Goal: Task Accomplishment & Management: Manage account settings

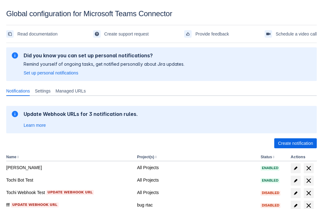
click at [296, 143] on span "Create notification" at bounding box center [295, 143] width 35 height 10
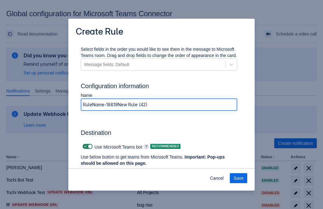
type input "RuleName-188196New Rule (42)"
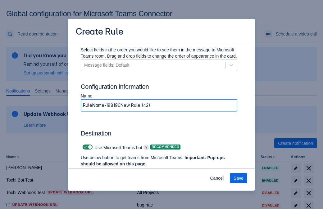
scroll to position [420, 0]
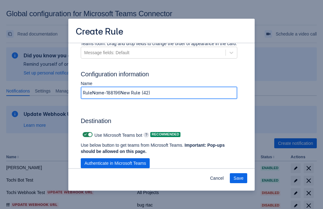
click at [115, 163] on span "Authenticate in Microsoft Teams" at bounding box center [116, 163] width 62 height 10
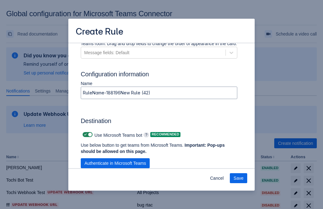
scroll to position [0, 0]
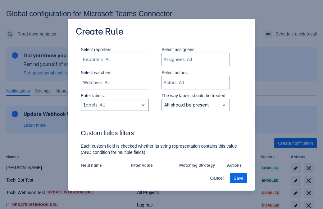
type input "188196_label"
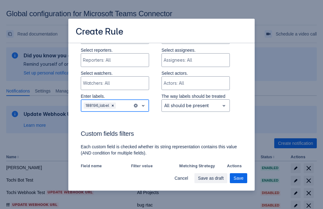
scroll to position [432, 0]
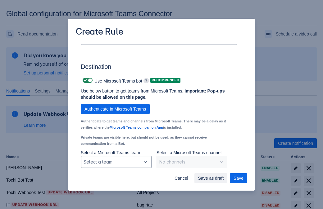
click at [116, 162] on div "Scrollable content" at bounding box center [111, 161] width 55 height 7
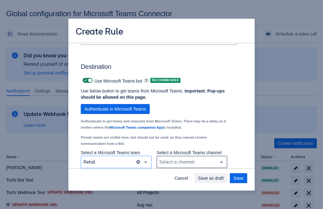
click at [192, 162] on div "Scrollable content" at bounding box center [186, 161] width 55 height 7
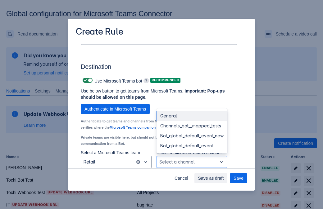
click at [192, 145] on div "Bot_global_default_event" at bounding box center [192, 145] width 71 height 10
click at [224, 178] on span "Save as draft" at bounding box center [211, 178] width 26 height 10
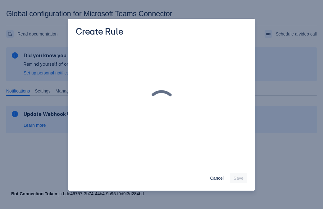
scroll to position [0, 0]
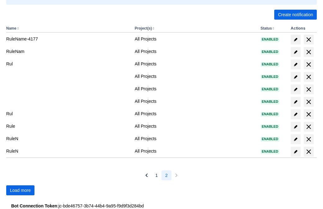
click at [20, 190] on span "Load more" at bounding box center [20, 190] width 21 height 10
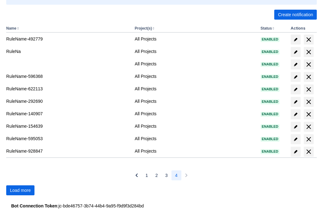
click at [20, 190] on span "Load more" at bounding box center [20, 190] width 21 height 10
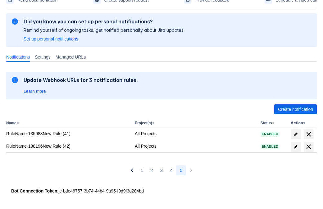
scroll to position [34, 0]
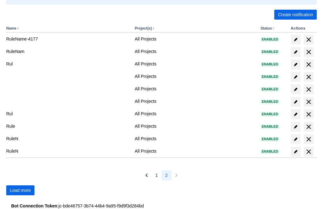
click at [20, 190] on span "Load more" at bounding box center [20, 190] width 21 height 10
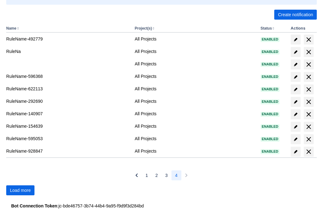
click at [20, 190] on span "Load more" at bounding box center [20, 190] width 21 height 10
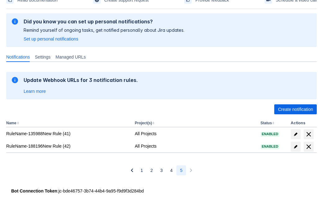
click at [309, 146] on span "delete" at bounding box center [308, 146] width 7 height 7
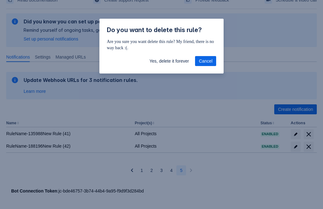
click at [169, 61] on span "Yes, delete it forever" at bounding box center [168, 61] width 39 height 10
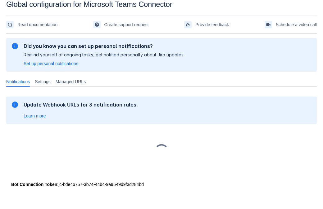
scroll to position [9, 0]
